Goal: Book appointment/travel/reservation

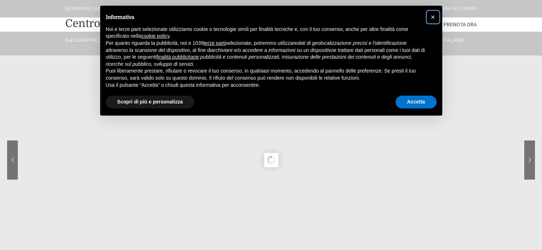
click at [430, 18] on button "×" at bounding box center [432, 16] width 11 height 11
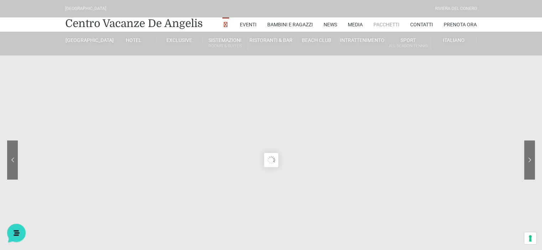
click at [396, 30] on link "Pacchetti" at bounding box center [386, 24] width 26 height 14
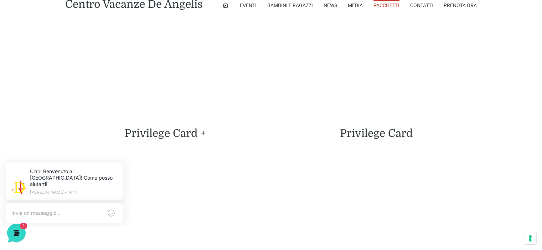
scroll to position [1710, 0]
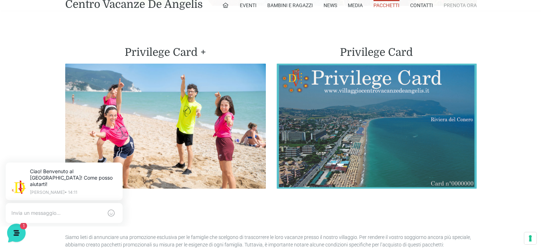
click at [450, 10] on link "Prenota Ora" at bounding box center [460, 5] width 33 height 11
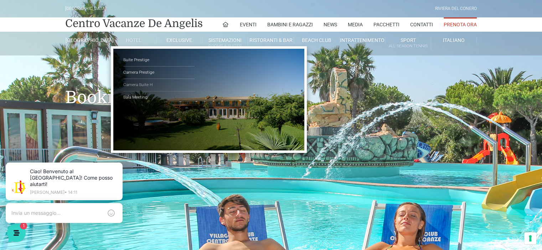
click at [141, 92] on link "Camera Suite H" at bounding box center [158, 85] width 71 height 12
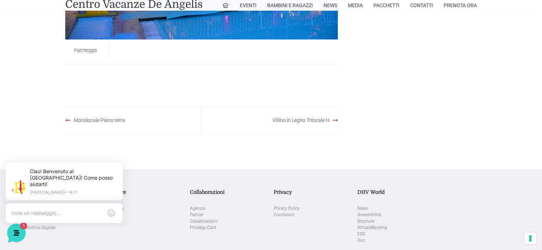
scroll to position [519, 0]
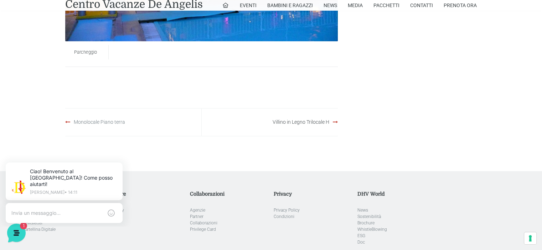
click at [112, 121] on link "Monolocale Piano terra" at bounding box center [99, 122] width 51 height 6
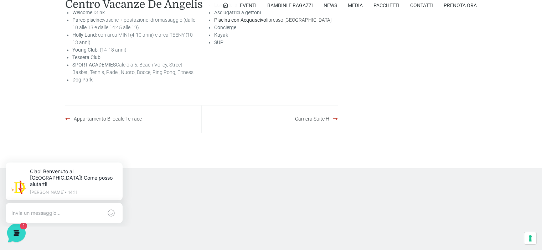
scroll to position [1342, 0]
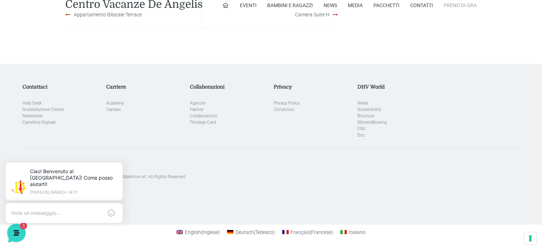
click at [452, 11] on link "Prenota Ora" at bounding box center [460, 5] width 33 height 11
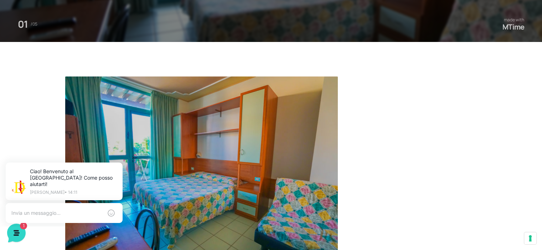
scroll to position [202, 0]
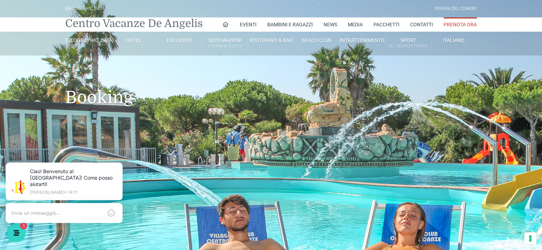
click at [74, 22] on link "Centro Vacanze De Angelis" at bounding box center [134, 23] width 138 height 14
